Goal: Transaction & Acquisition: Purchase product/service

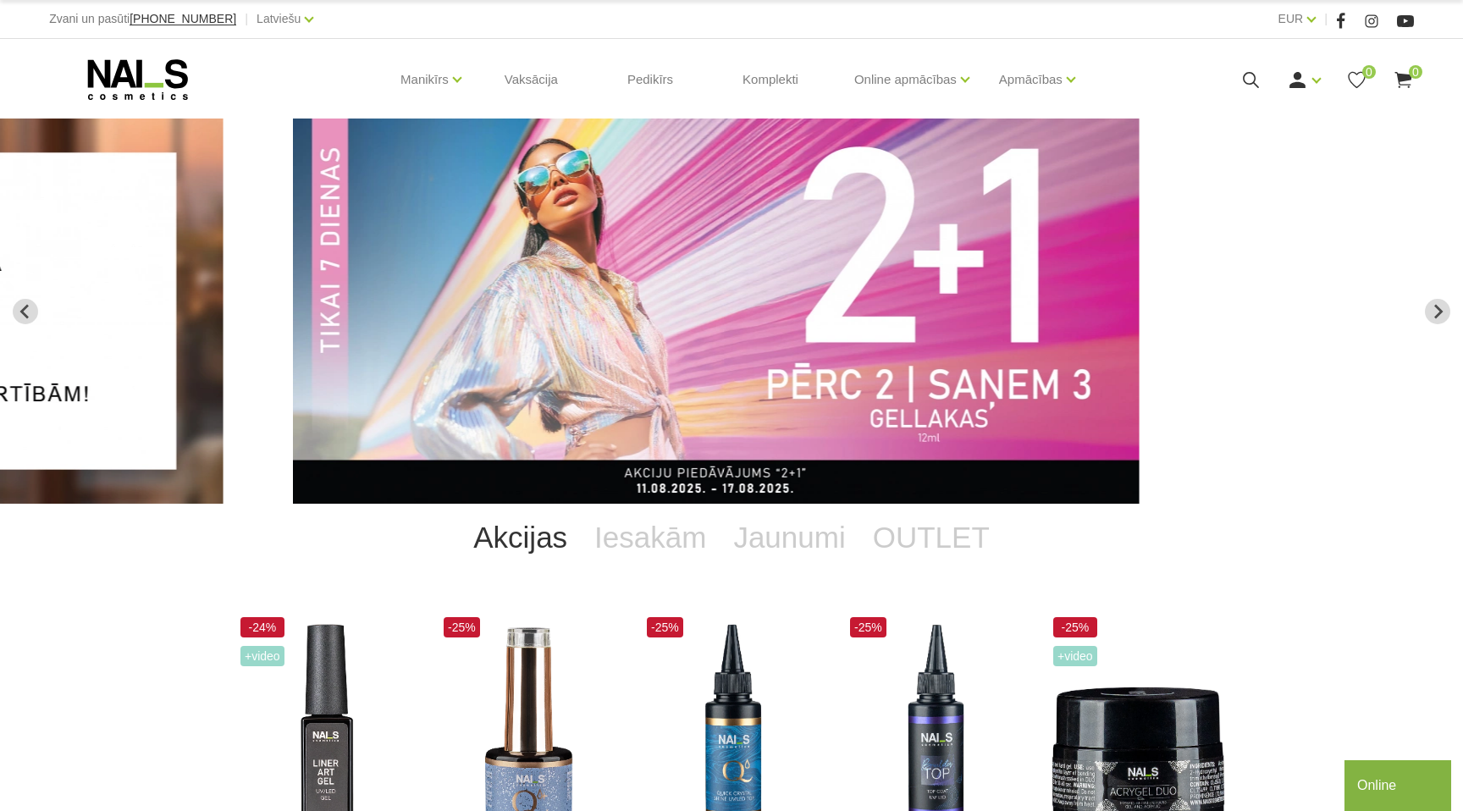
click at [1253, 80] on icon at bounding box center [1251, 79] width 21 height 21
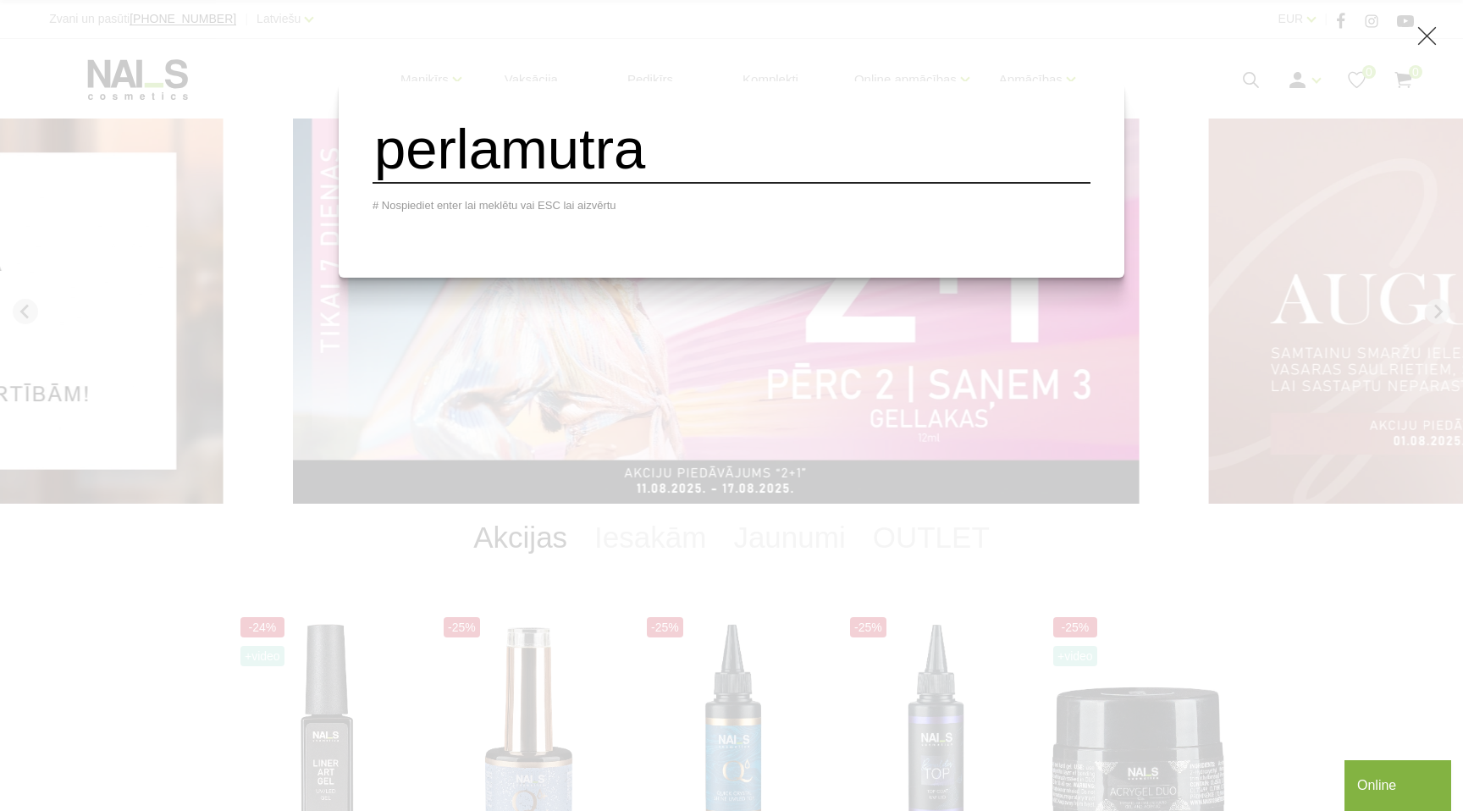
type input "perlamutra"
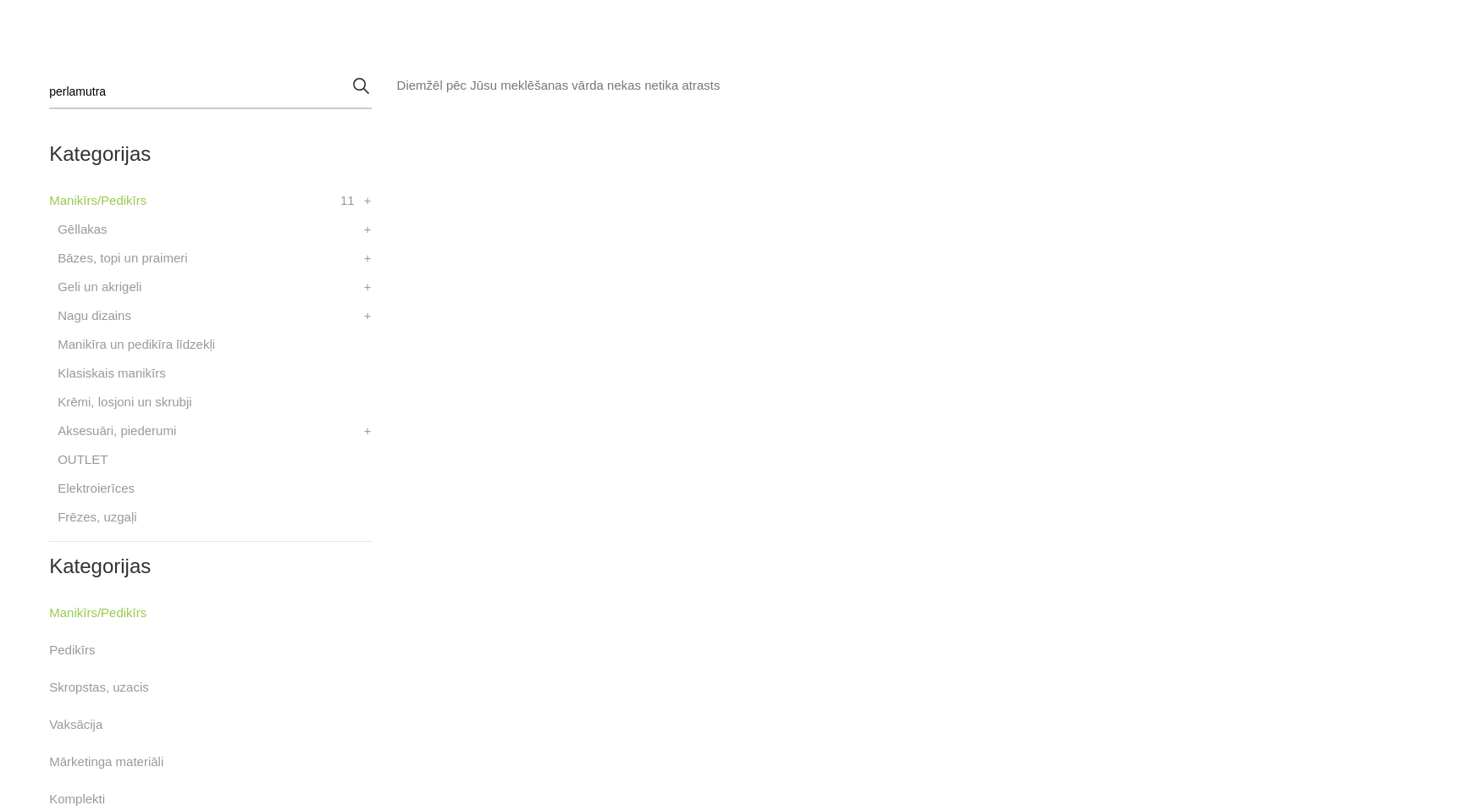
scroll to position [496, 0]
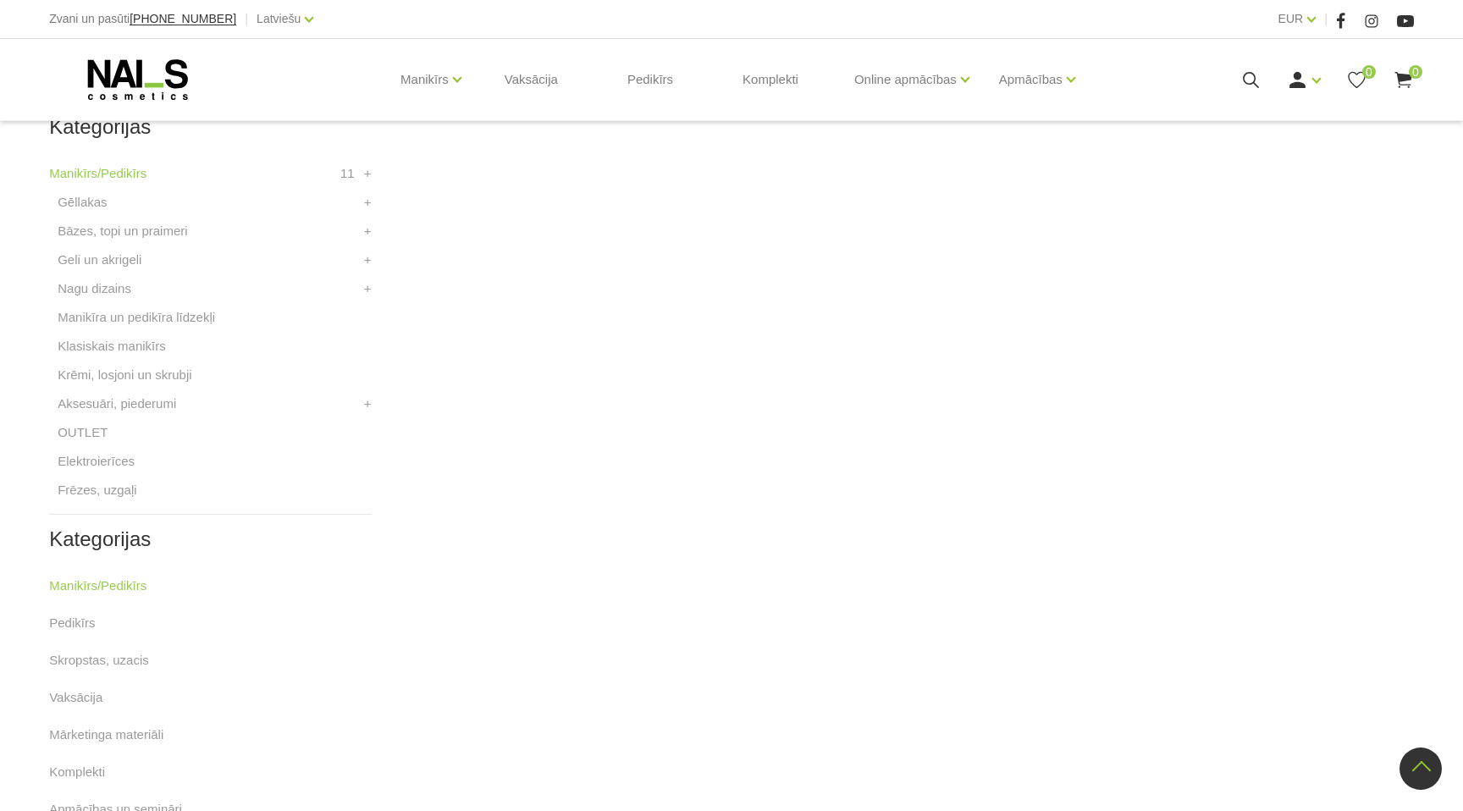
click at [1251, 92] on div "Manikīrs Gēllakas Bāzes, topi un praimeri Geli un akrigeli Nagu dizains Manikīr…" at bounding box center [731, 79] width 1365 height 81
click at [1250, 86] on icon at bounding box center [1251, 79] width 21 height 21
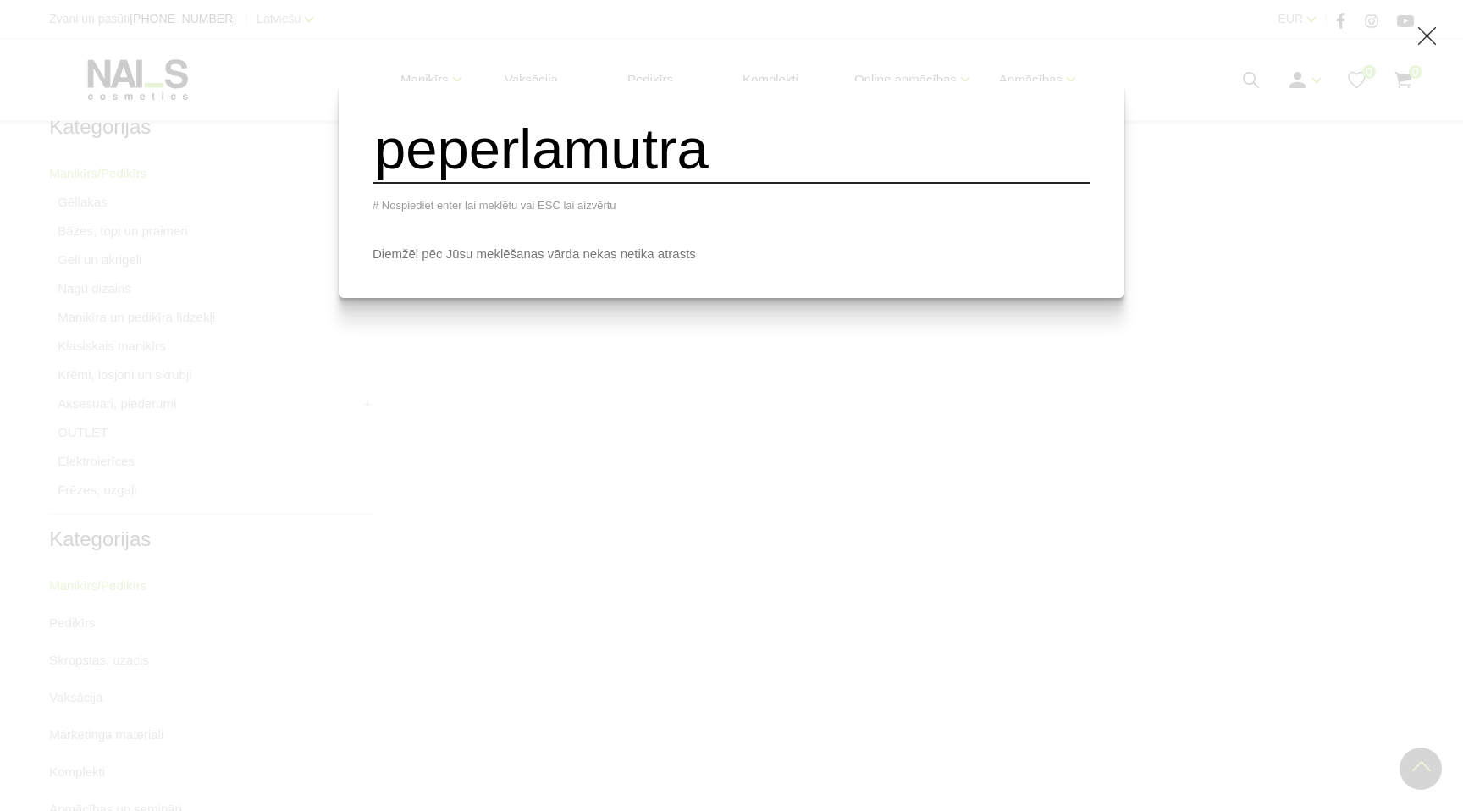
click at [954, 152] on input "peperlamutra" at bounding box center [732, 149] width 718 height 69
type input "pearl"
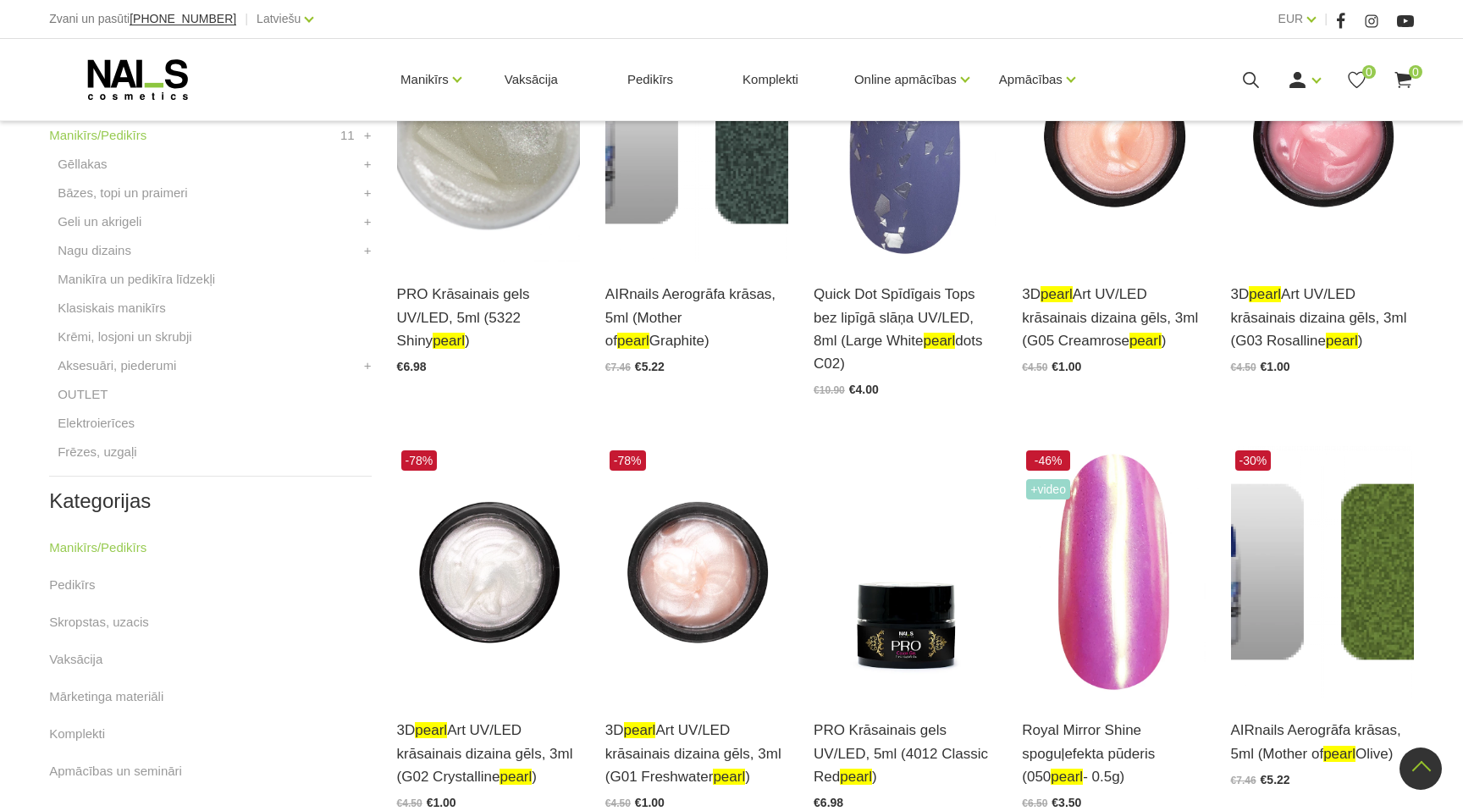
scroll to position [478, 0]
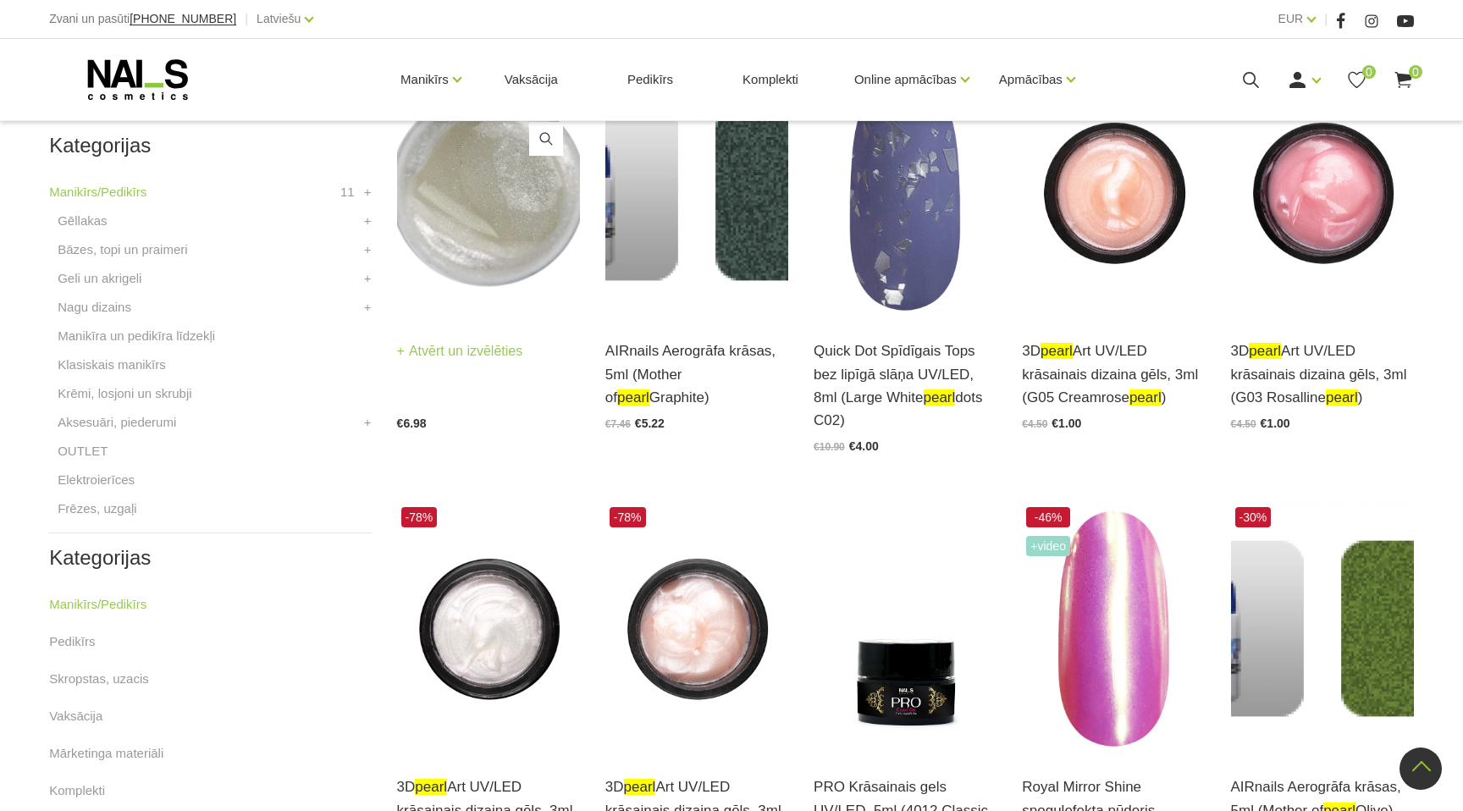
click at [496, 363] on link "Atvērt un izvēlēties" at bounding box center [460, 352] width 126 height 24
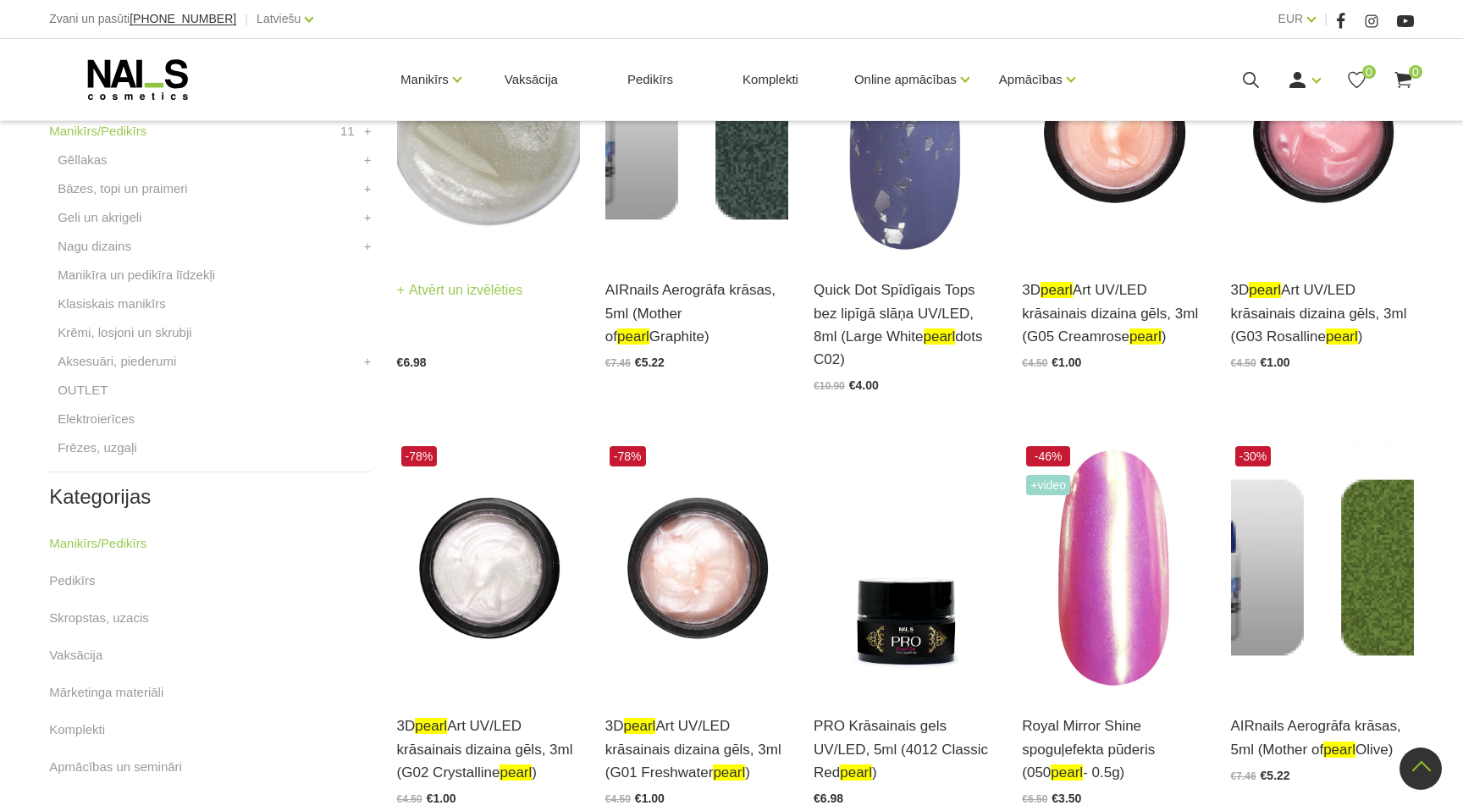
scroll to position [335, 0]
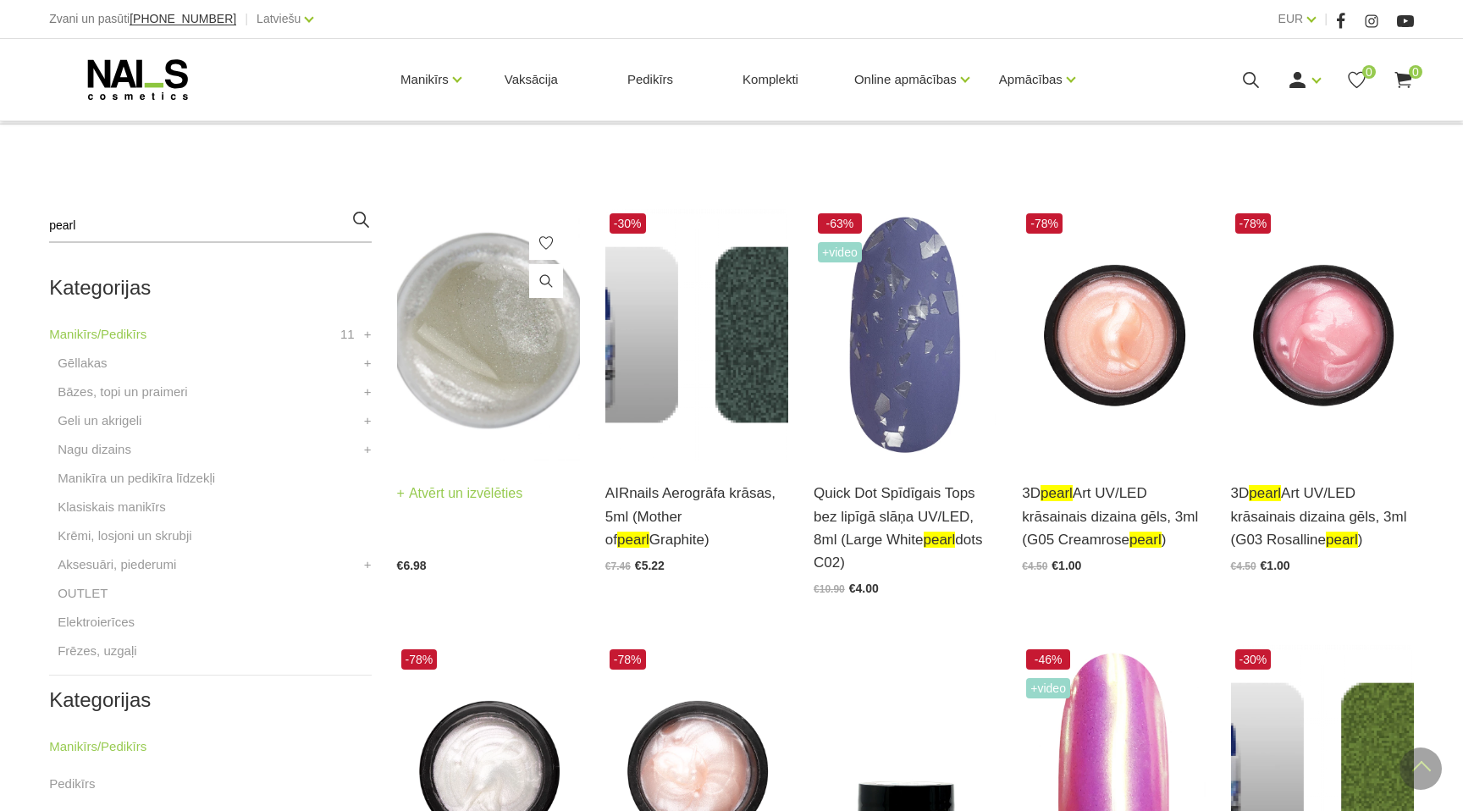
click at [482, 295] on img at bounding box center [488, 335] width 183 height 252
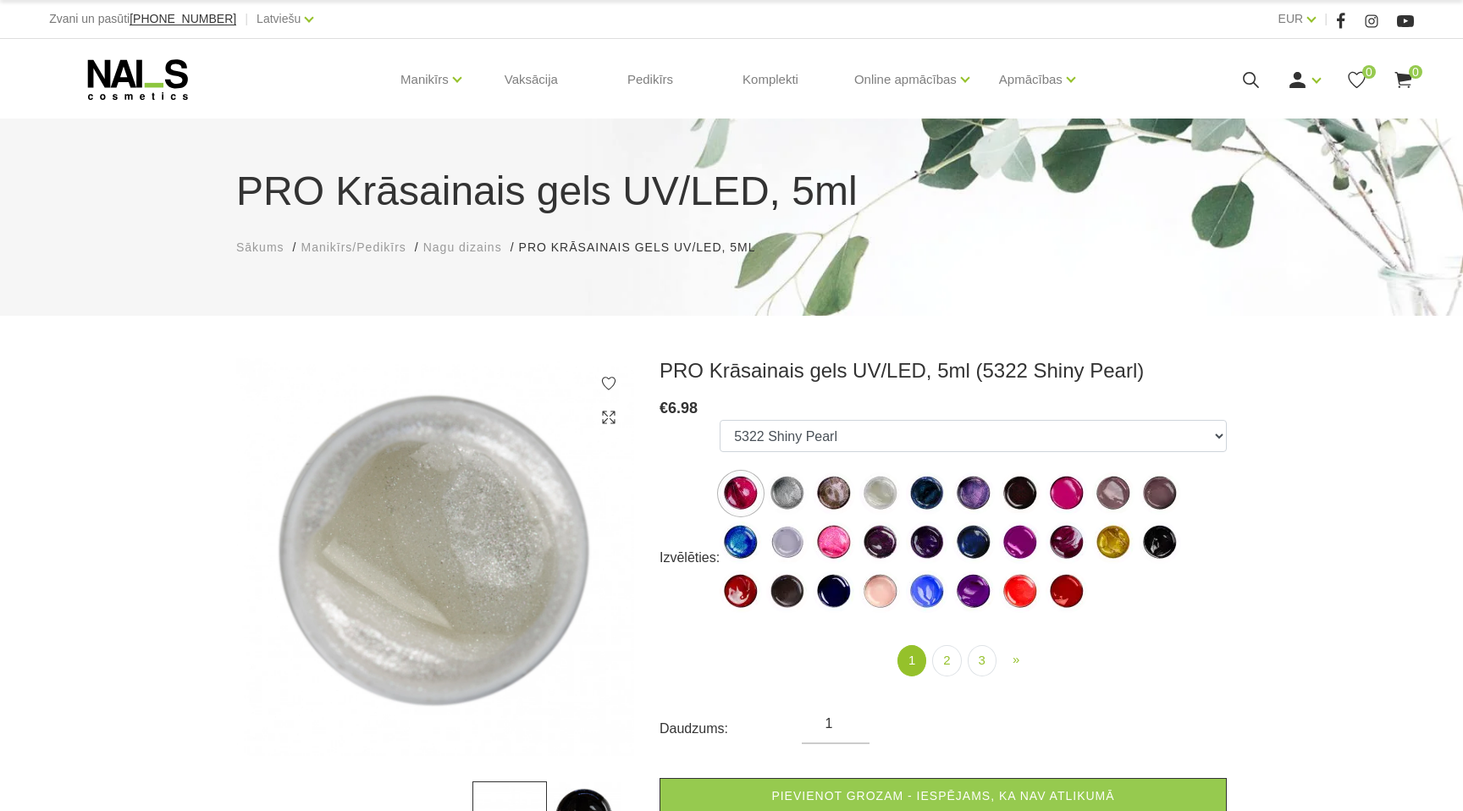
select select "530"
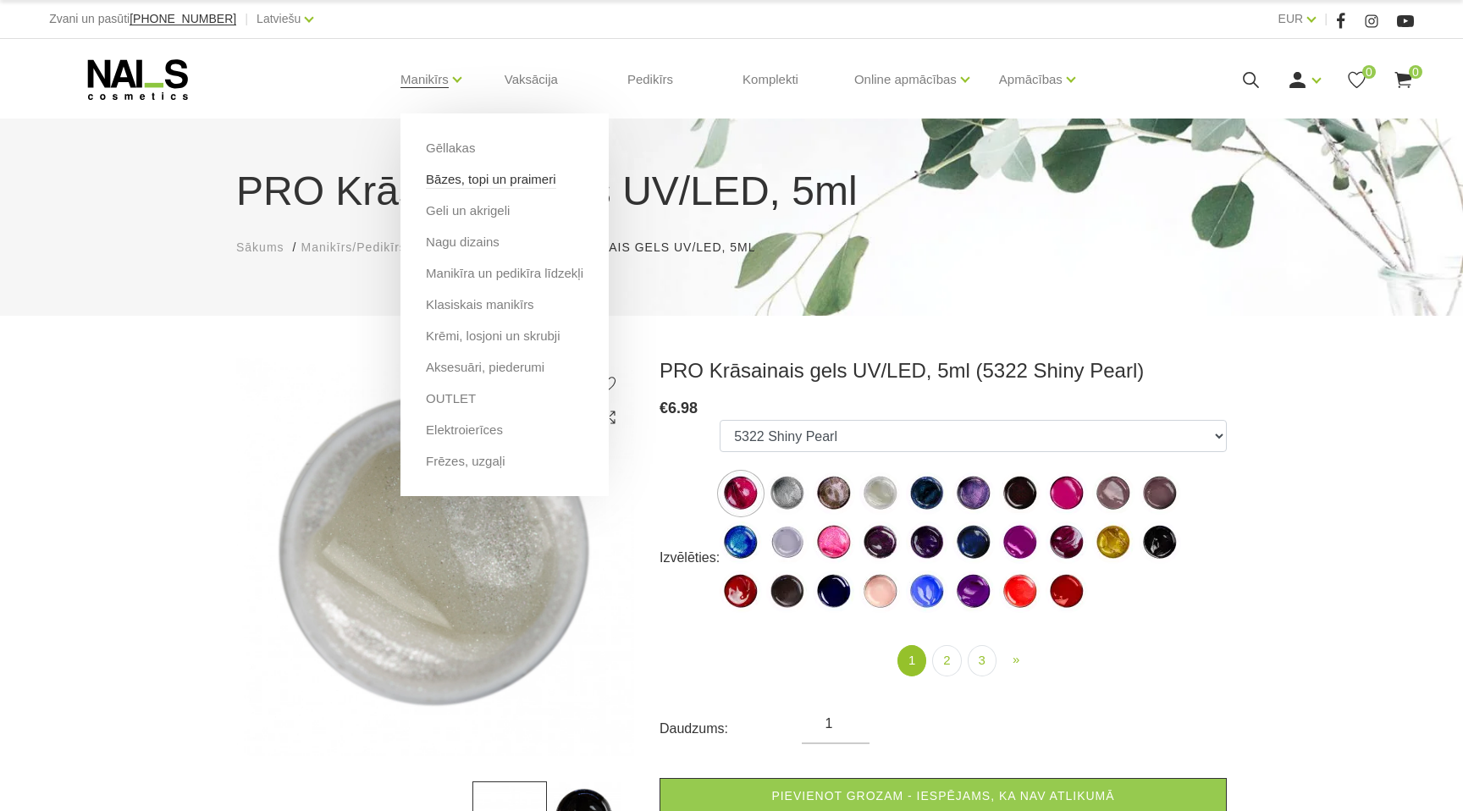
click at [474, 178] on link "Bāzes, topi un praimeri" at bounding box center [491, 179] width 130 height 19
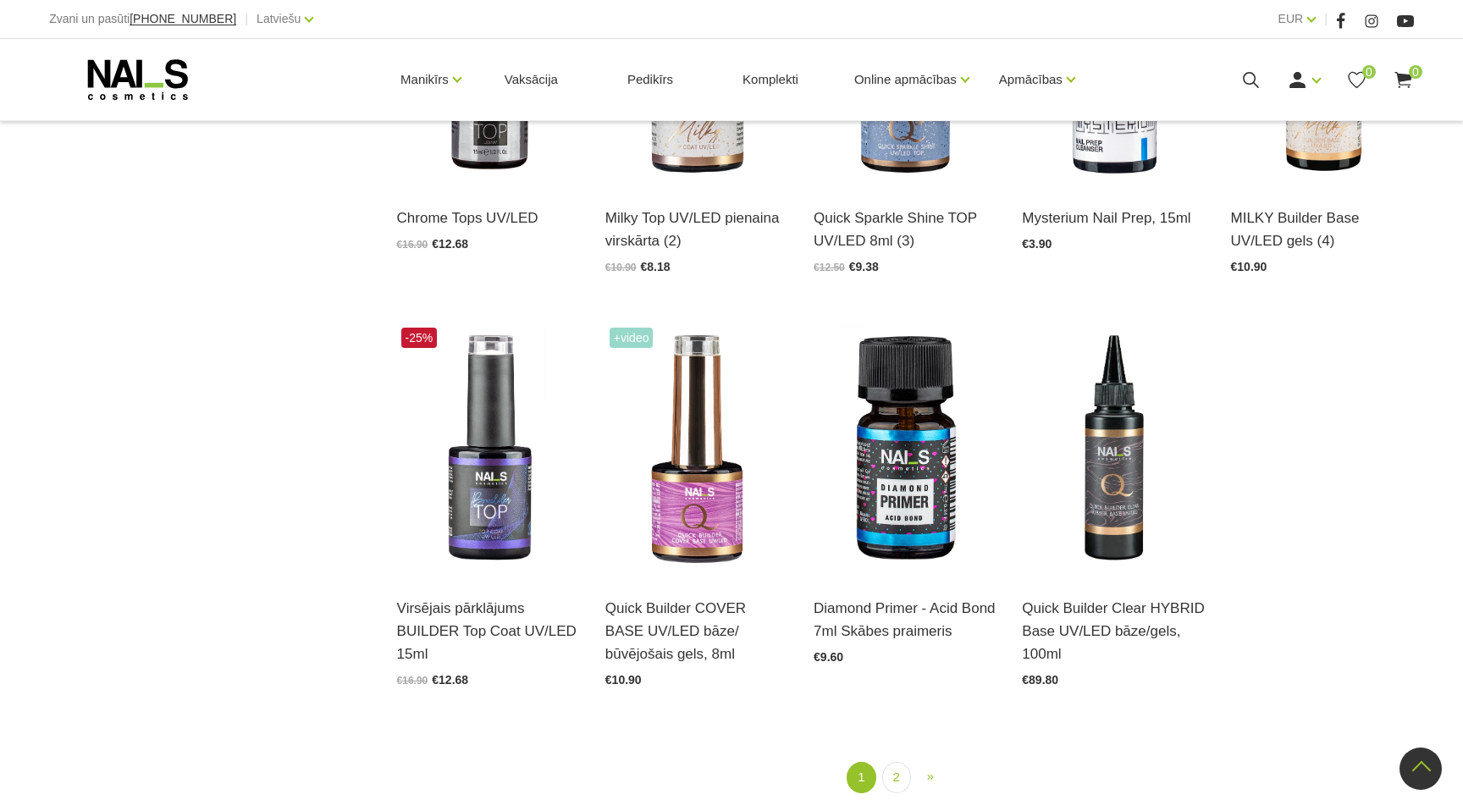
scroll to position [1658, 0]
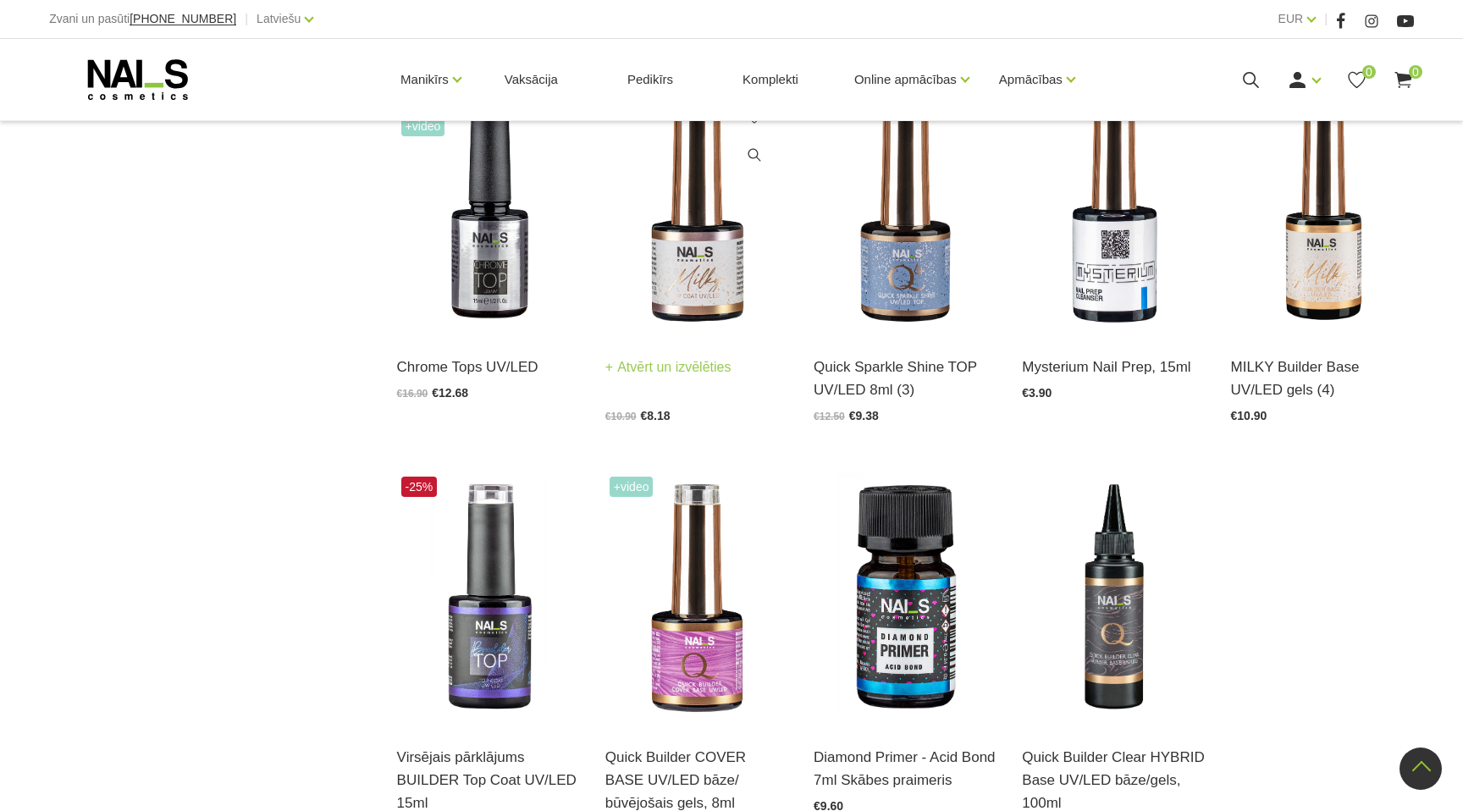
click at [722, 238] on img at bounding box center [697, 209] width 183 height 252
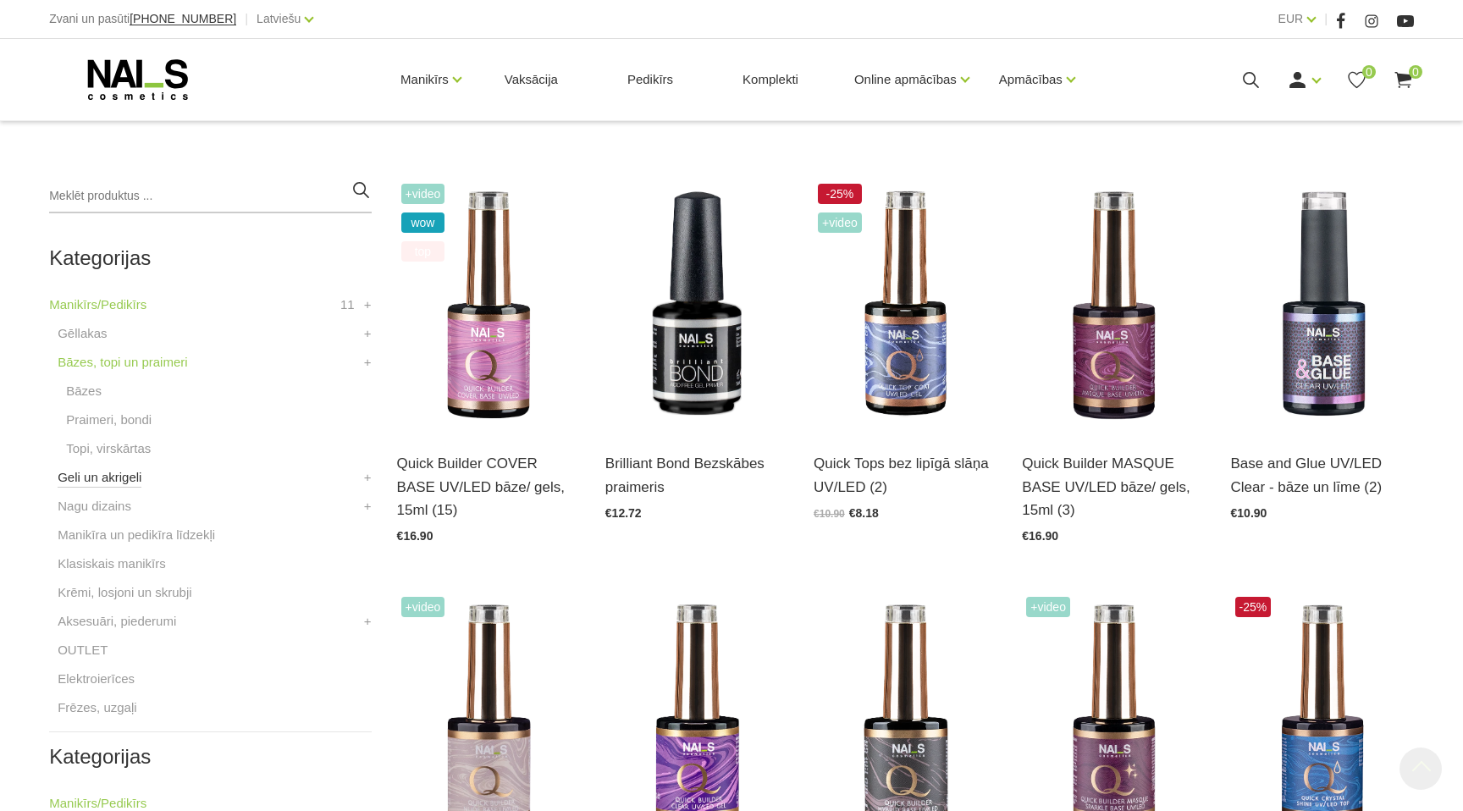
scroll to position [380, 0]
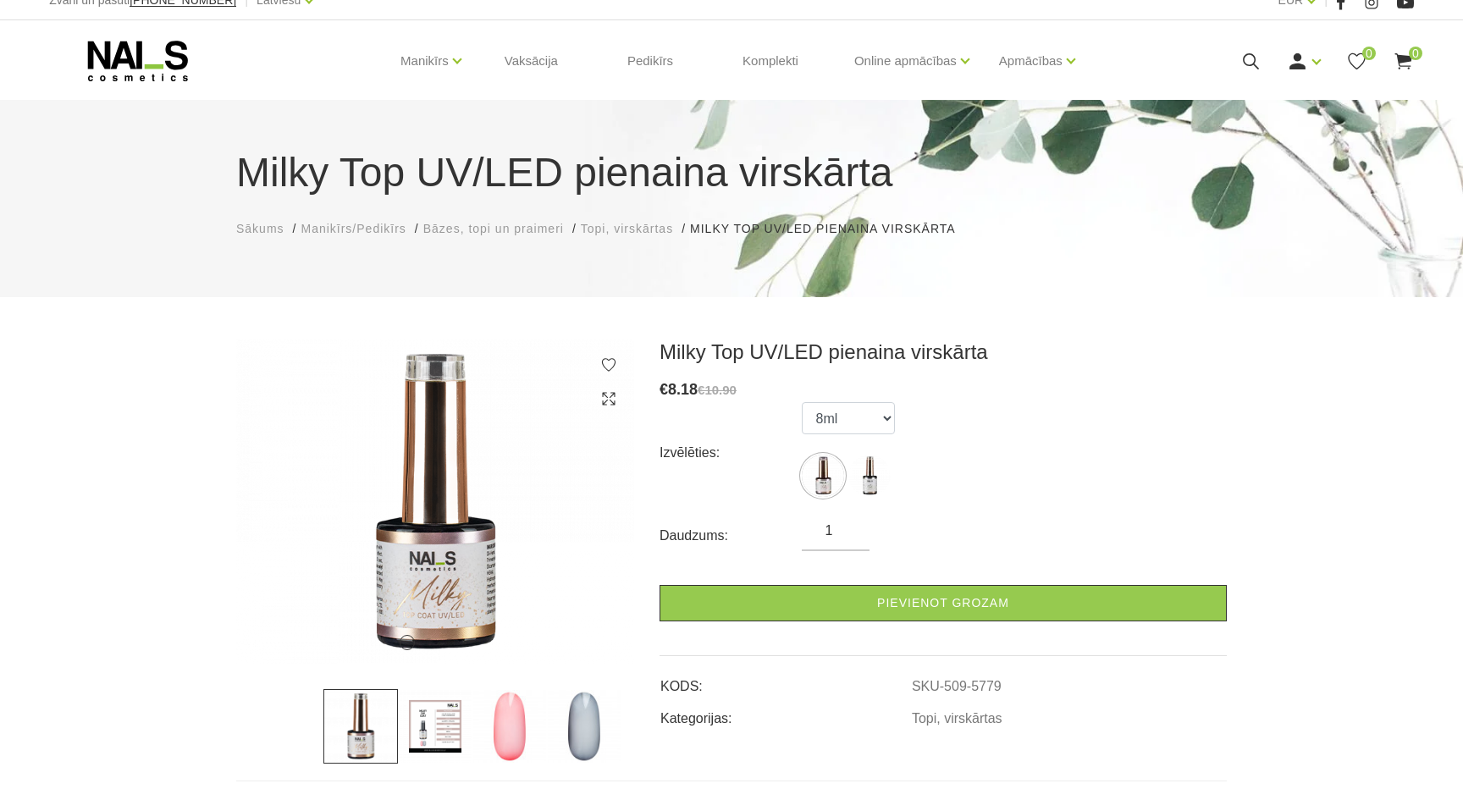
scroll to position [56, 0]
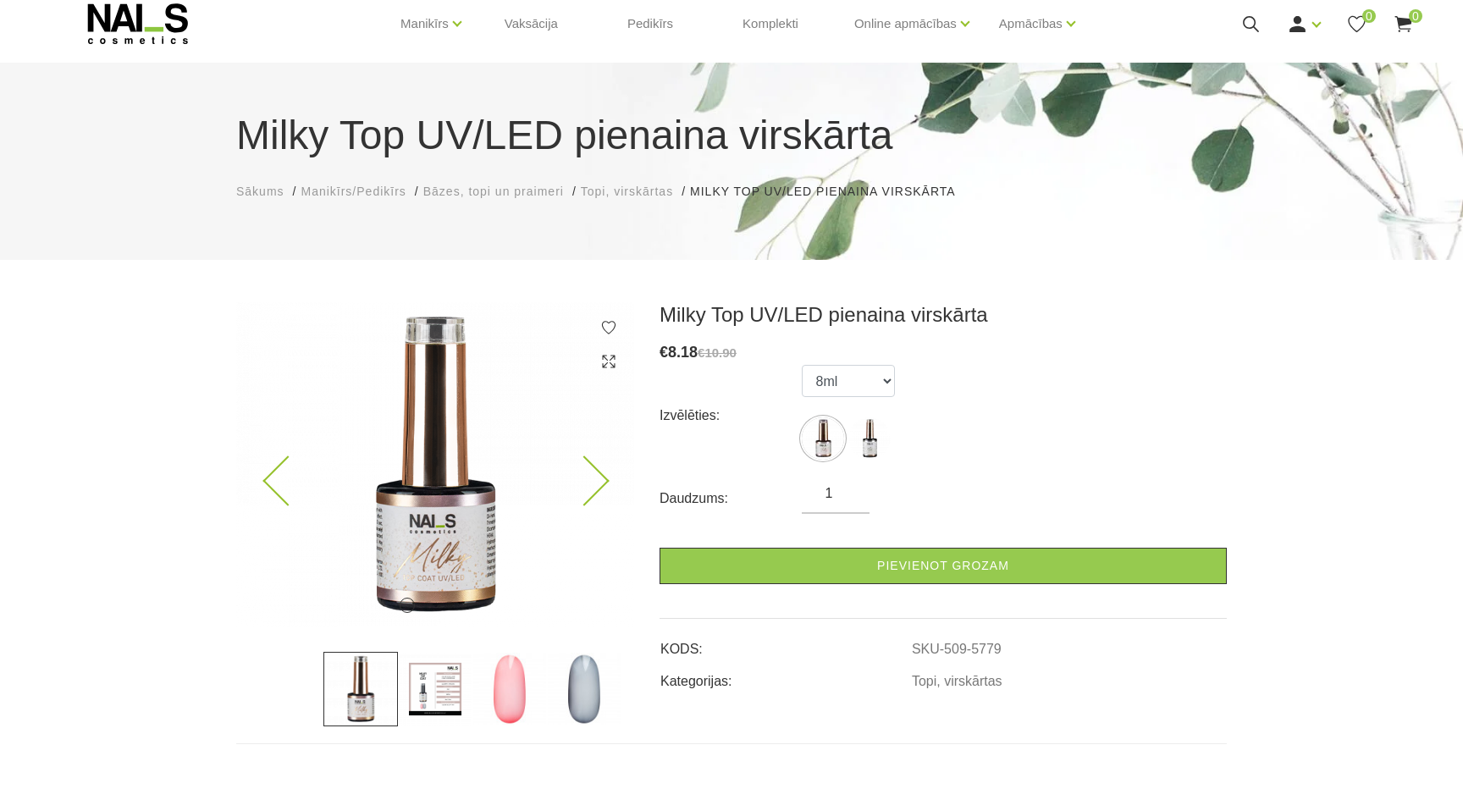
click at [594, 482] on icon at bounding box center [584, 481] width 50 height 50
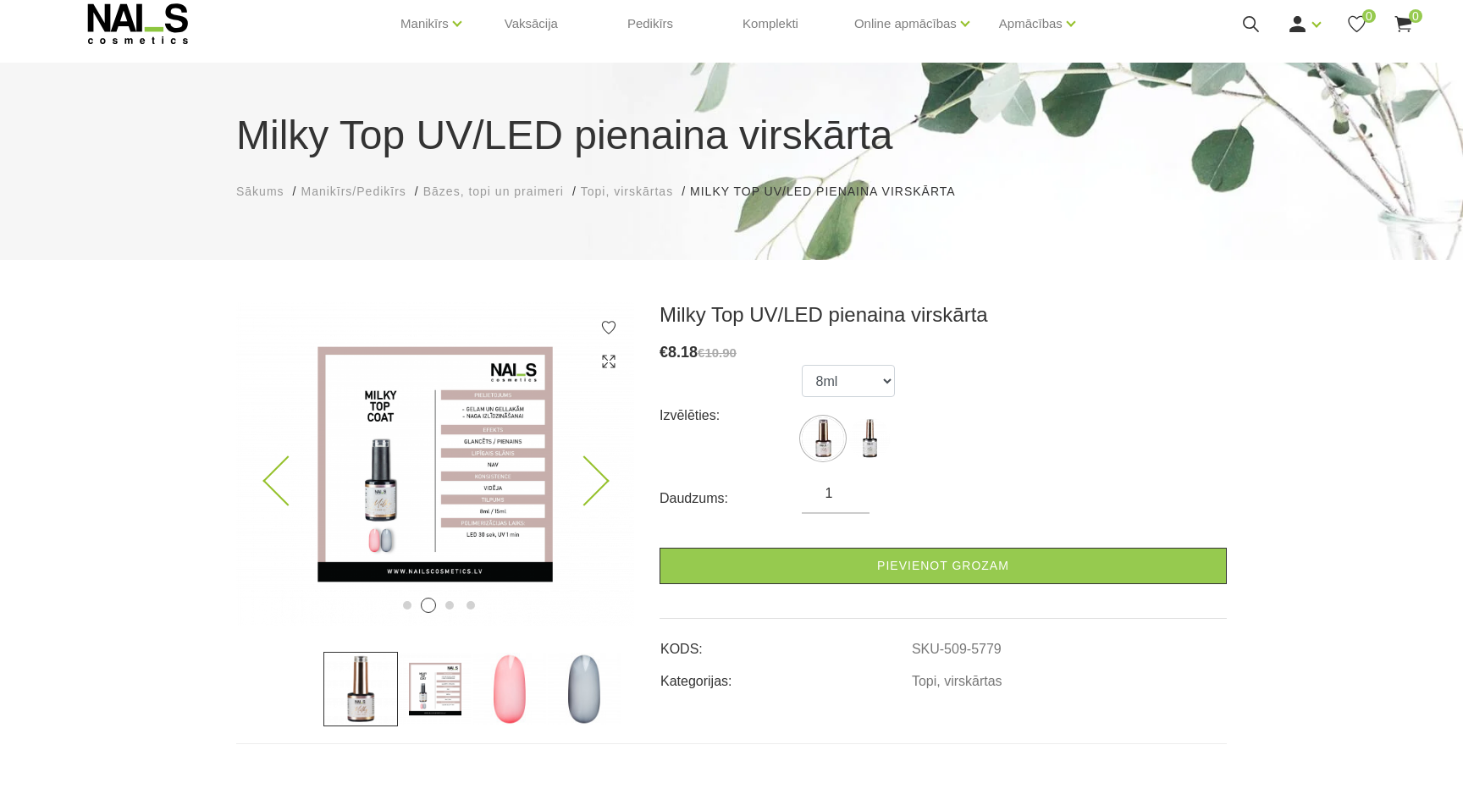
click at [594, 482] on icon at bounding box center [584, 481] width 50 height 50
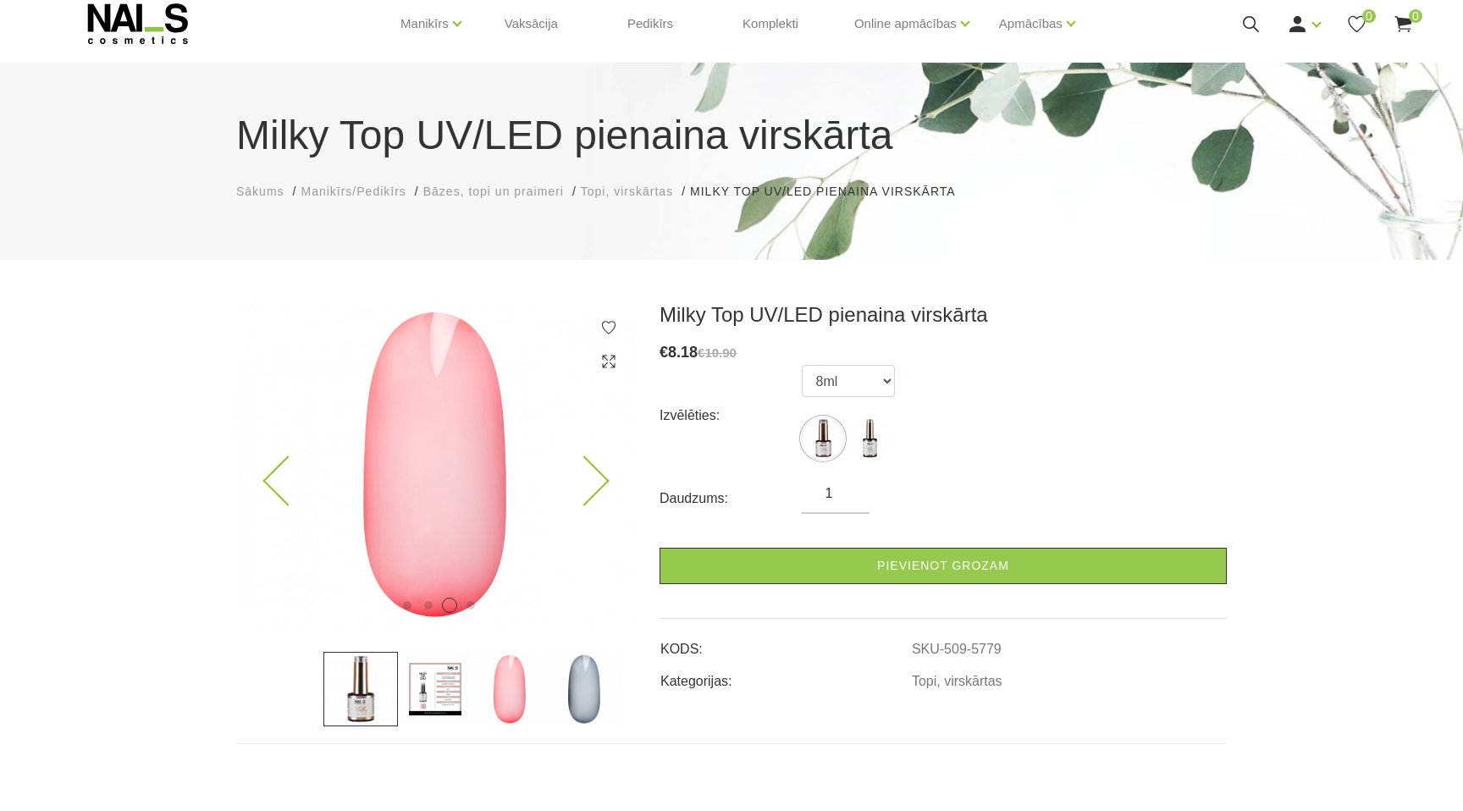
click at [594, 482] on icon at bounding box center [584, 481] width 50 height 50
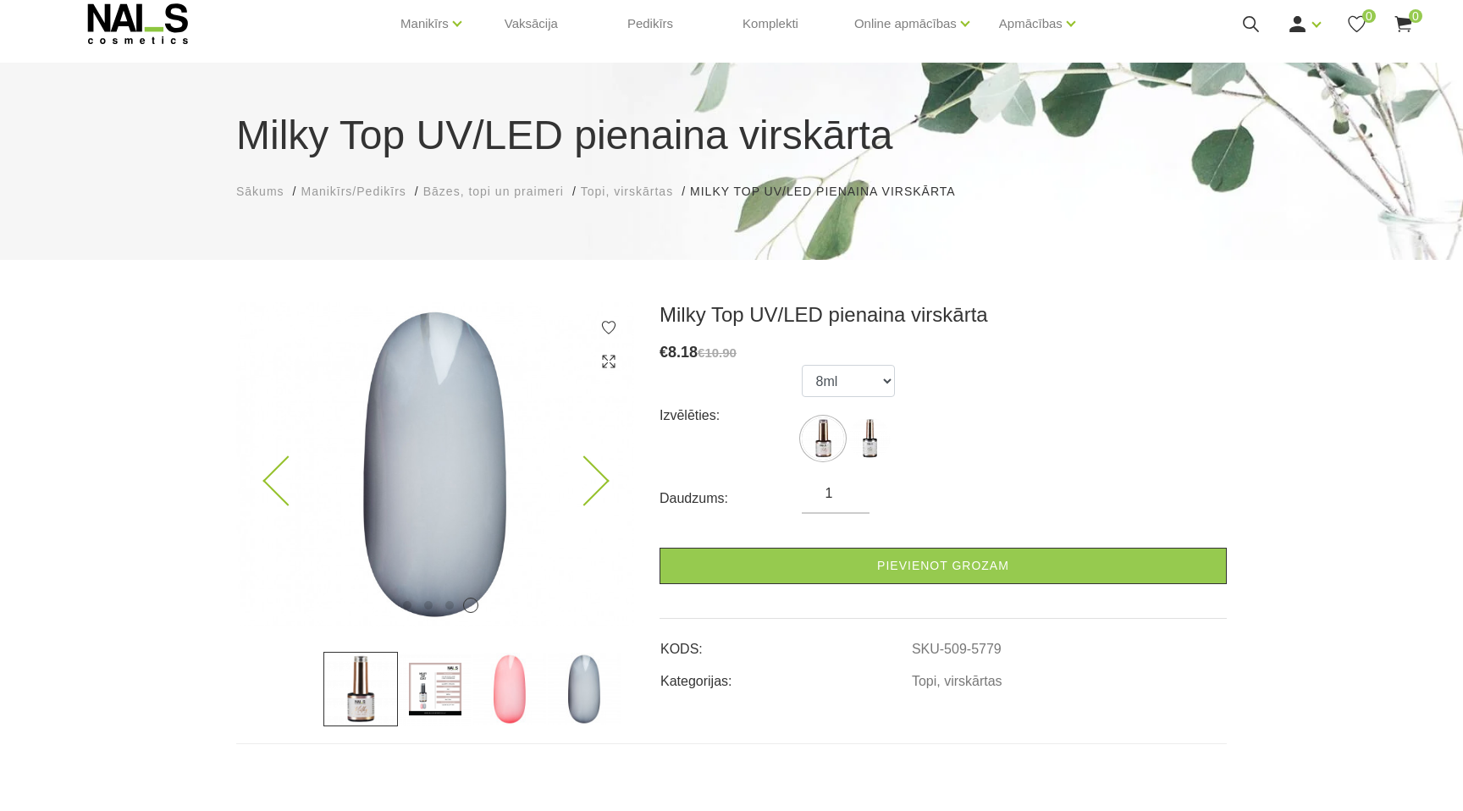
click at [594, 482] on icon at bounding box center [584, 481] width 50 height 50
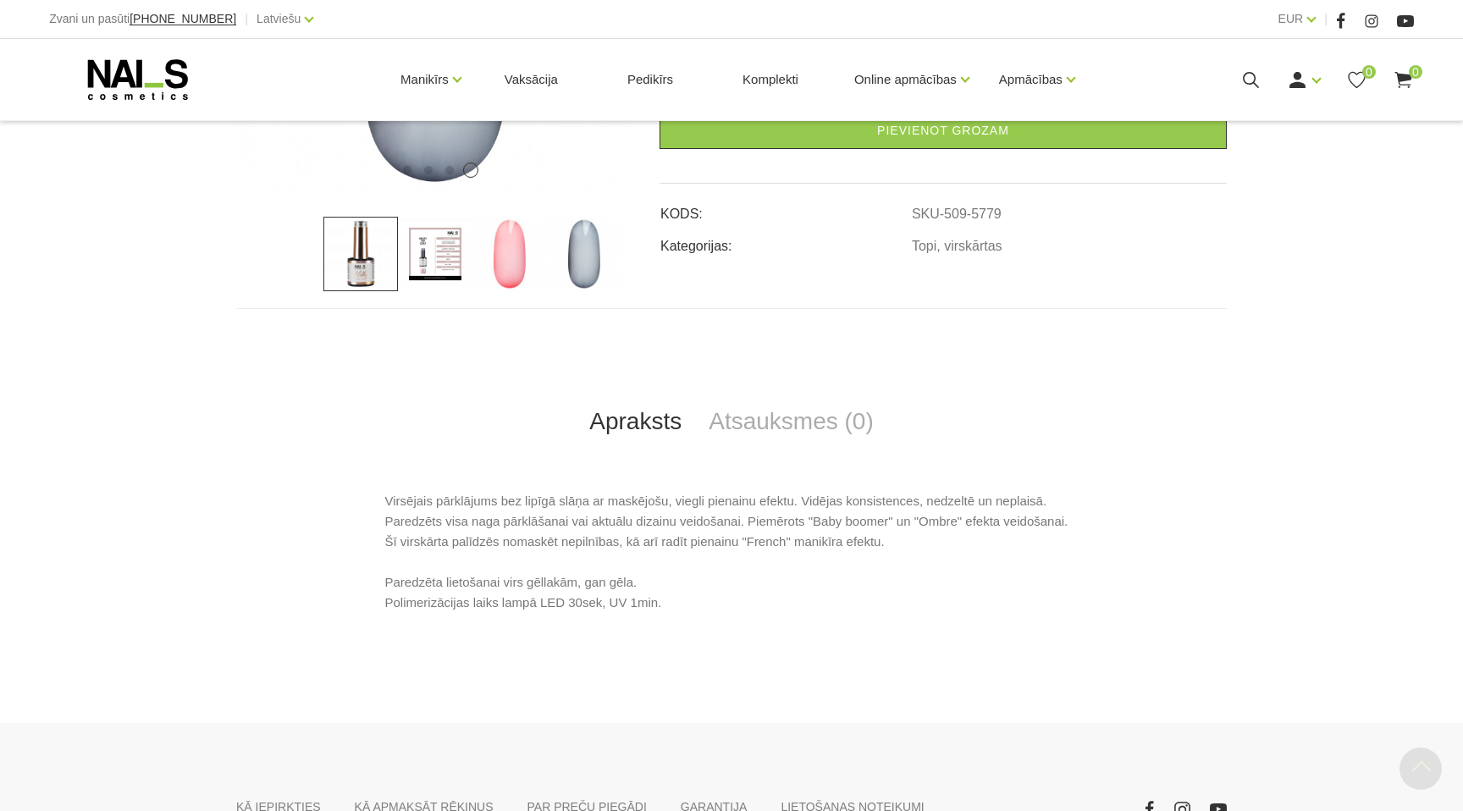
scroll to position [621, 0]
